Goal: Connect with others: Connect with others

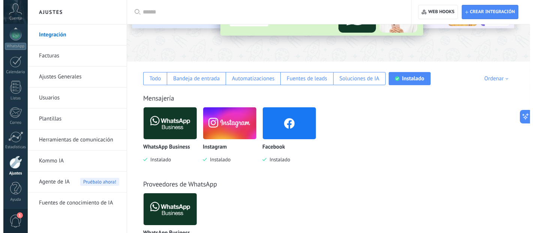
scroll to position [42, 0]
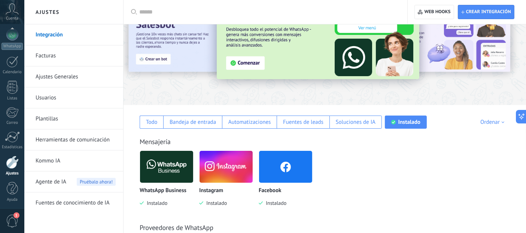
click at [307, 167] on img at bounding box center [285, 166] width 53 height 36
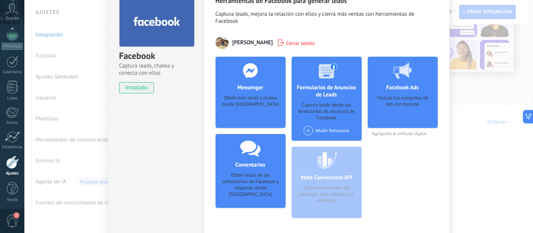
click at [261, 108] on div "Obtén más leads y chatea desde [GEOGRAPHIC_DATA]" at bounding box center [250, 106] width 58 height 23
click at [275, 99] on div "Obtén más leads y chatea desde [GEOGRAPHIC_DATA]" at bounding box center [250, 106] width 58 height 23
click at [286, 40] on span "Cerrar sesión" at bounding box center [300, 42] width 29 height 7
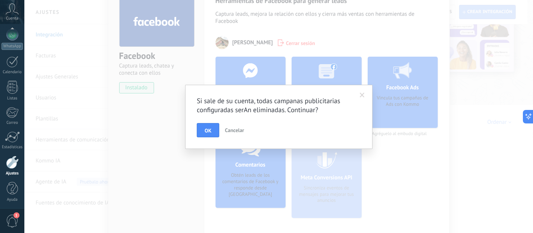
click at [215, 132] on button "OK" at bounding box center [208, 130] width 22 height 14
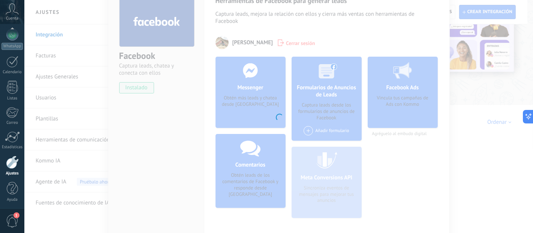
scroll to position [0, 0]
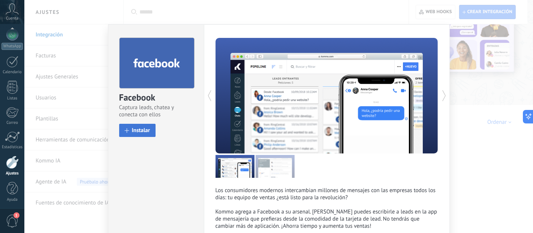
click at [148, 129] on span "Instalar" at bounding box center [141, 130] width 18 height 6
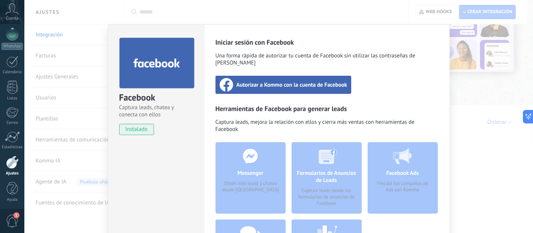
click at [270, 81] on span "Autorizar a Kommo con la cuenta de Facebook" at bounding box center [291, 84] width 111 height 7
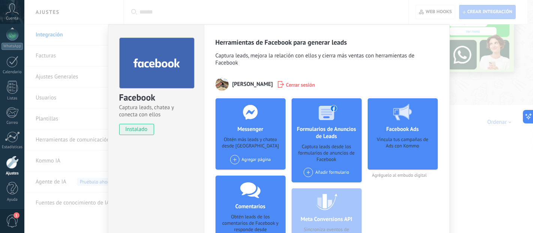
click at [271, 116] on div at bounding box center [250, 111] width 74 height 27
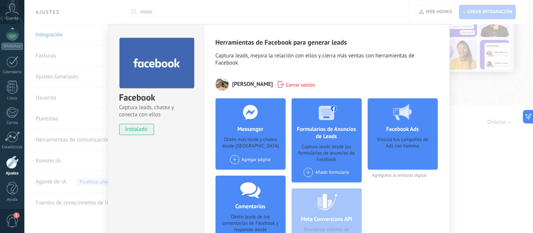
click at [232, 159] on span at bounding box center [234, 159] width 9 height 9
click at [242, 175] on div "Mi Tiendita Cool" at bounding box center [254, 173] width 50 height 16
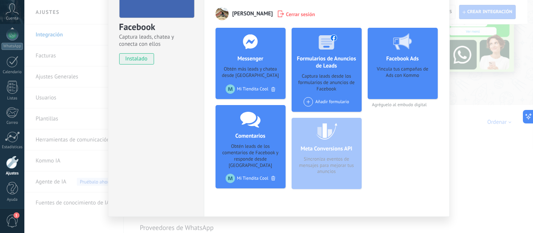
scroll to position [83, 0]
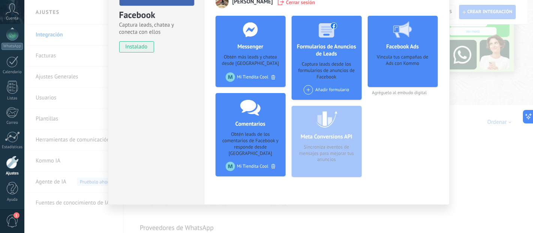
click at [469, 124] on div "Facebook Captura leads, chatea y conecta con ellos instalado Desinstalar Herram…" at bounding box center [278, 116] width 508 height 233
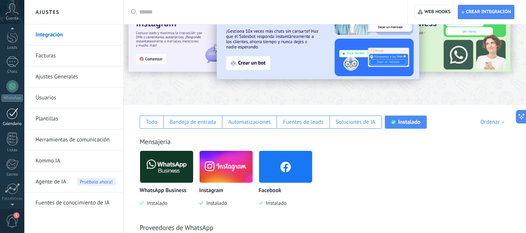
scroll to position [0, 0]
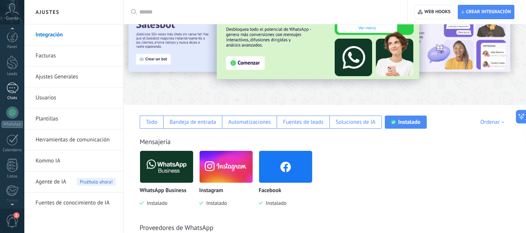
click at [11, 87] on div "1" at bounding box center [12, 87] width 12 height 11
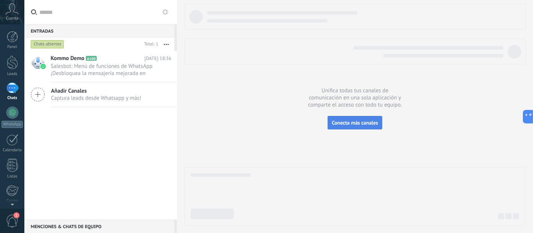
click at [356, 129] on button "Conecta más canales" at bounding box center [354, 122] width 54 height 13
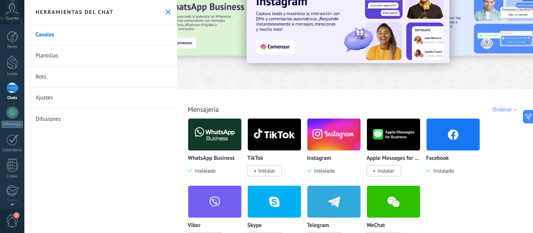
scroll to position [42, 0]
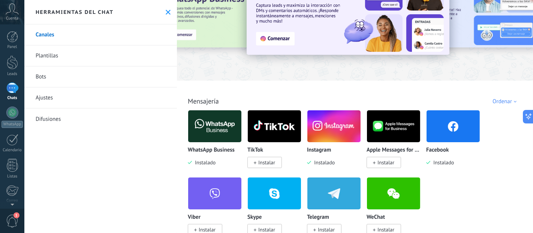
click at [436, 116] on img at bounding box center [452, 126] width 53 height 36
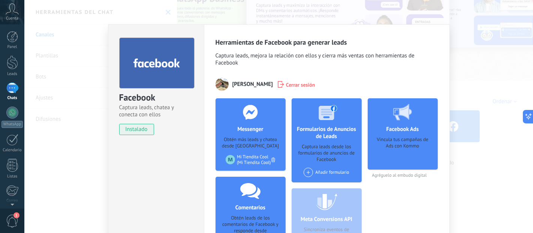
click at [250, 127] on body ".abccls-1,.abccls-2{fill-rule:evenodd}.abccls-2{fill:#fff} .abfcls-1{fill:none}…" at bounding box center [266, 116] width 533 height 233
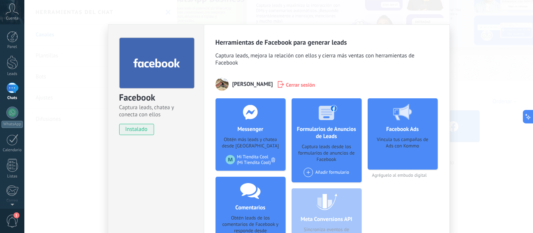
click at [245, 155] on div "Mi Tiendita Cool (Mi Tiendita Cool)" at bounding box center [254, 159] width 34 height 11
drag, startPoint x: 233, startPoint y: 121, endPoint x: 237, endPoint y: 118, distance: 5.4
click at [233, 121] on div at bounding box center [250, 111] width 74 height 27
click at [238, 118] on div at bounding box center [250, 111] width 74 height 27
click at [250, 142] on div "Obtén más leads y chatea desde [GEOGRAPHIC_DATA]" at bounding box center [250, 142] width 58 height 13
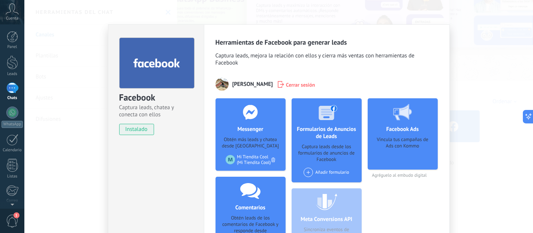
click at [246, 131] on h4 "Messenger" at bounding box center [250, 129] width 30 height 7
drag, startPoint x: 245, startPoint y: 130, endPoint x: 218, endPoint y: 151, distance: 34.2
click at [244, 131] on h4 "Messenger" at bounding box center [250, 129] width 30 height 7
click at [226, 159] on div at bounding box center [230, 159] width 9 height 9
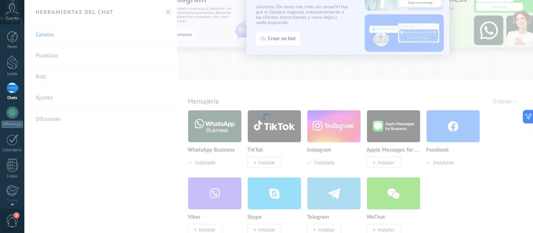
click at [6, 91] on div "1" at bounding box center [12, 87] width 12 height 11
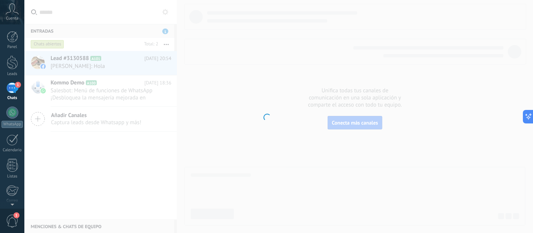
click at [90, 164] on div at bounding box center [266, 116] width 533 height 233
click at [18, 85] on span "1" at bounding box center [18, 85] width 6 height 6
click at [13, 118] on div at bounding box center [12, 112] width 12 height 12
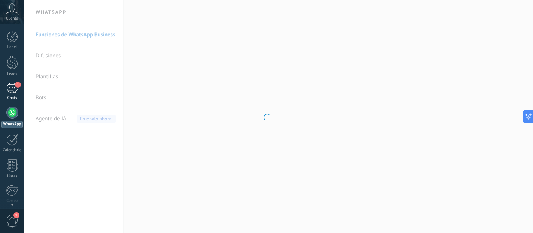
click at [14, 94] on link "1 Chats" at bounding box center [12, 91] width 24 height 18
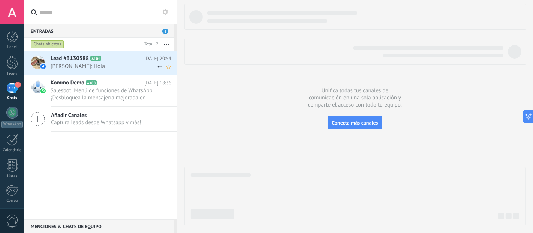
click at [141, 64] on span "[PERSON_NAME]: Hola" at bounding box center [104, 66] width 106 height 7
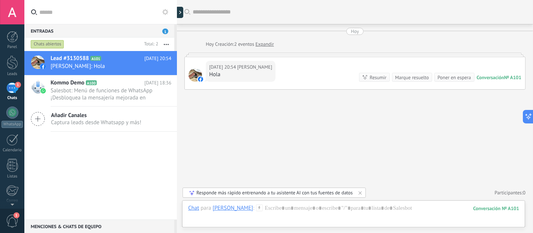
click at [13, 85] on div "1" at bounding box center [12, 87] width 12 height 11
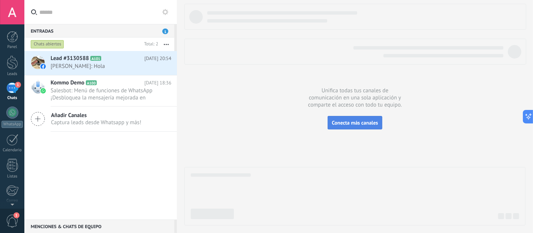
click at [373, 123] on span "Conecta más canales" at bounding box center [355, 122] width 46 height 7
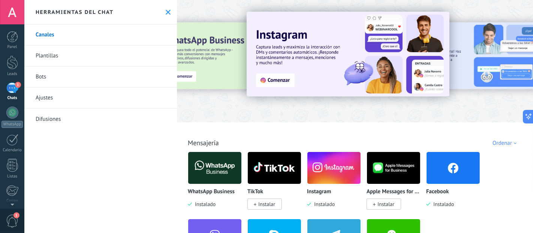
click at [165, 16] on div "Herramientas del chat" at bounding box center [100, 12] width 152 height 24
click at [165, 14] on button at bounding box center [168, 12] width 6 height 6
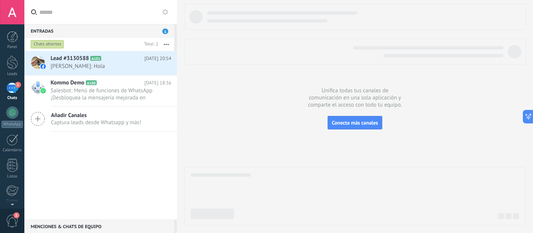
click at [106, 175] on div "Lead #3130588 A101 Hoy 20:54 Alfredo Ruíz: Hola Kommo Demo A100" at bounding box center [100, 135] width 152 height 168
